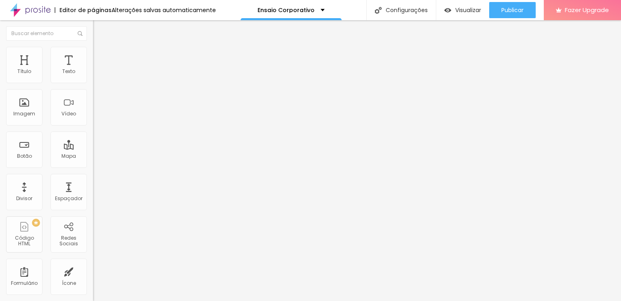
click at [93, 55] on img at bounding box center [96, 58] width 7 height 7
click at [93, 46] on img at bounding box center [96, 42] width 7 height 7
click at [93, 74] on span "Encaixotado" at bounding box center [109, 70] width 32 height 7
click at [100, 81] on span "Encaixotado" at bounding box center [116, 77] width 32 height 7
click at [99, 28] on img "button" at bounding box center [102, 29] width 6 height 6
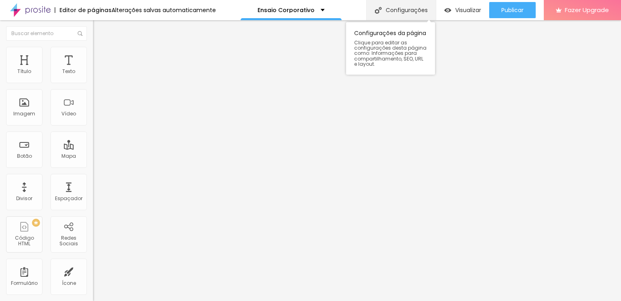
click at [394, 8] on div "Configurações" at bounding box center [401, 10] width 70 height 20
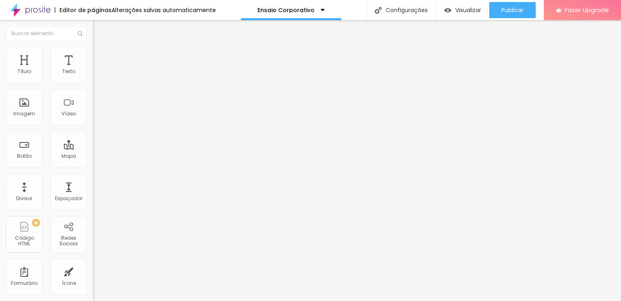
click at [99, 26] on img "button" at bounding box center [102, 29] width 6 height 6
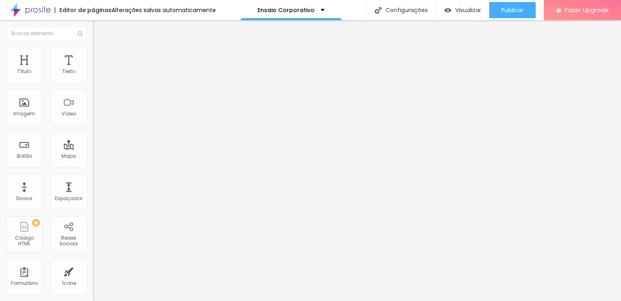
click at [93, 70] on span "Trocar imagem" at bounding box center [115, 66] width 44 height 7
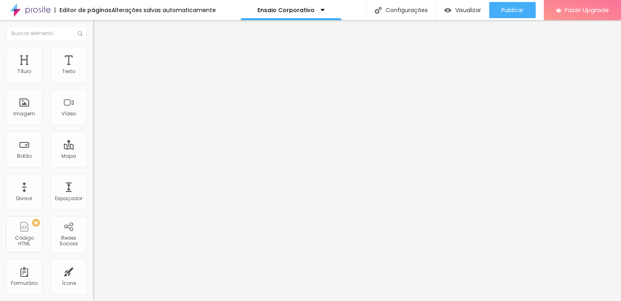
click at [21, 102] on div "Imagem" at bounding box center [24, 107] width 36 height 36
click at [25, 104] on div "Imagem" at bounding box center [24, 107] width 36 height 36
click at [26, 105] on div "Imagem" at bounding box center [24, 107] width 36 height 36
click at [27, 103] on div "Imagem" at bounding box center [24, 107] width 36 height 36
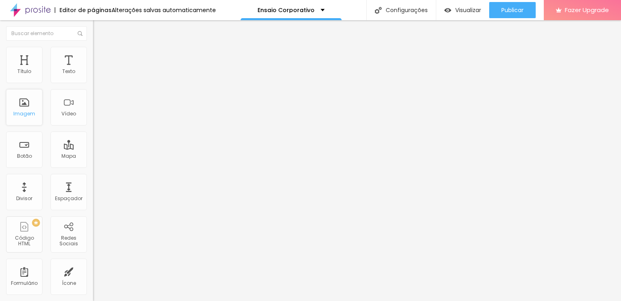
click at [20, 109] on div "Imagem" at bounding box center [24, 107] width 36 height 36
click at [99, 28] on img "button" at bounding box center [102, 29] width 6 height 6
click at [23, 111] on div "Imagem" at bounding box center [24, 114] width 22 height 6
click at [26, 105] on div "Imagem" at bounding box center [24, 107] width 36 height 36
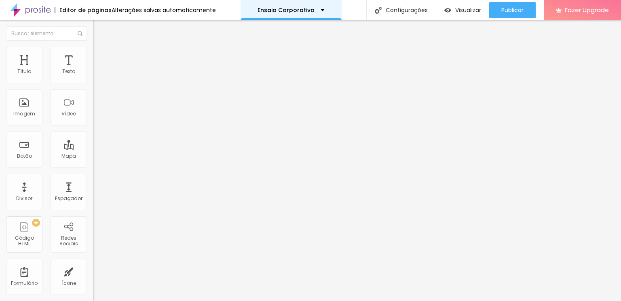
click at [286, 9] on p "Ensaio Corporativo" at bounding box center [285, 10] width 57 height 6
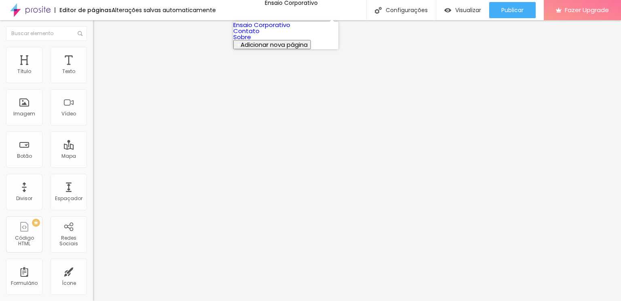
click at [281, 27] on link "Ensaio Corporativo" at bounding box center [261, 25] width 57 height 8
